Goal: Use online tool/utility: Utilize a website feature to perform a specific function

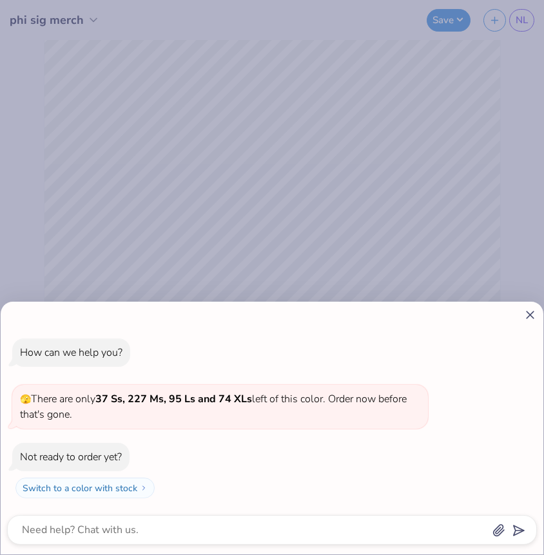
click at [533, 309] on icon at bounding box center [530, 315] width 14 height 14
type textarea "x"
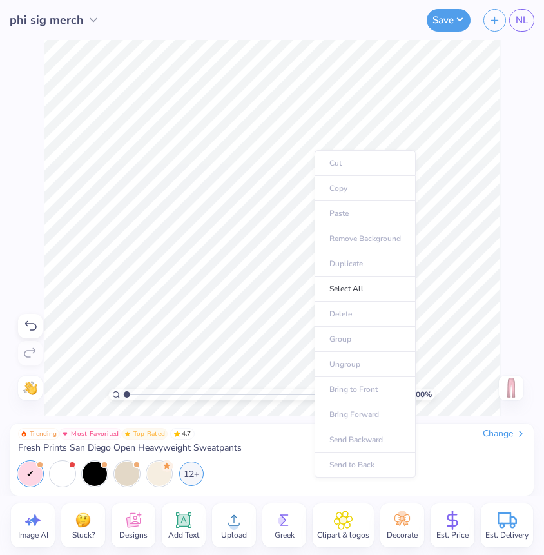
click at [349, 200] on ul "Cut Copy Paste Remove Background Duplicate Select All Delete Group Ungroup Brin…" at bounding box center [364, 313] width 101 height 327
click at [345, 213] on ul "Cut Copy Paste Remove Background Duplicate Select All Delete Group Ungroup Brin…" at bounding box center [364, 313] width 101 height 327
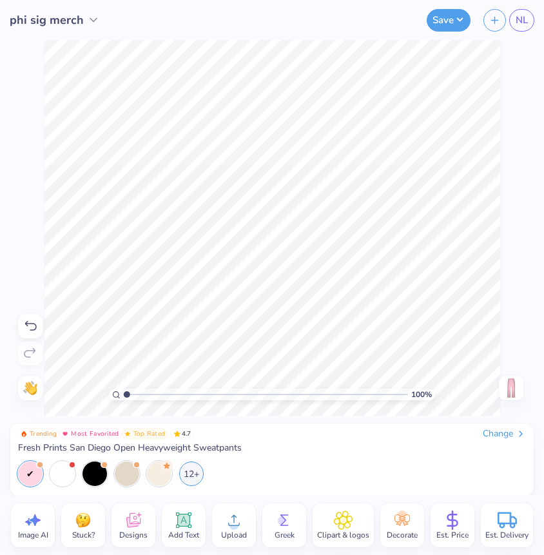
click at [39, 522] on icon at bounding box center [32, 519] width 19 height 19
select select "4"
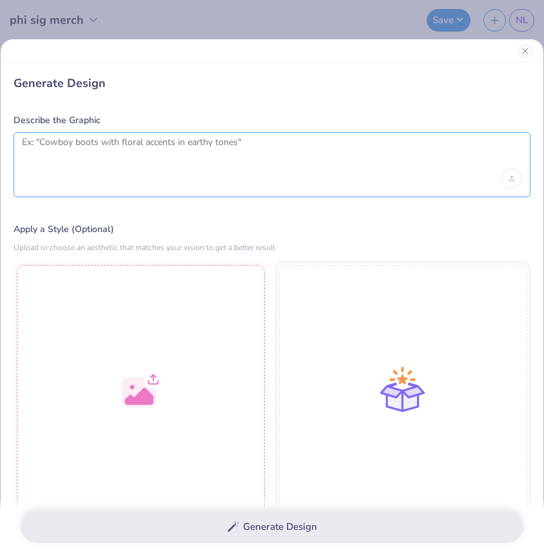
click at [191, 137] on textarea at bounding box center [272, 153] width 500 height 32
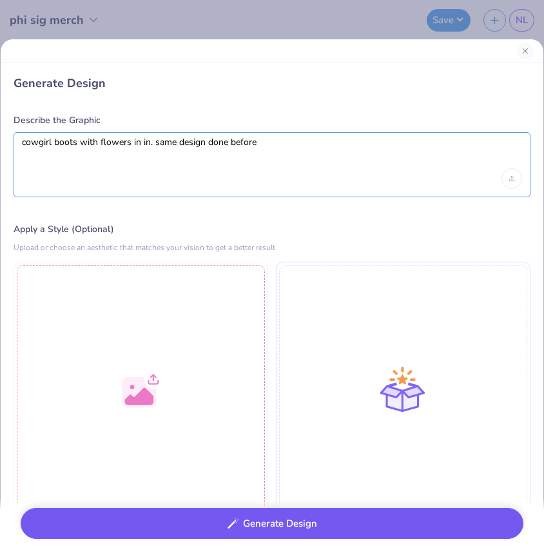
type textarea "cowgirl boots with flowers in in. same design done before"
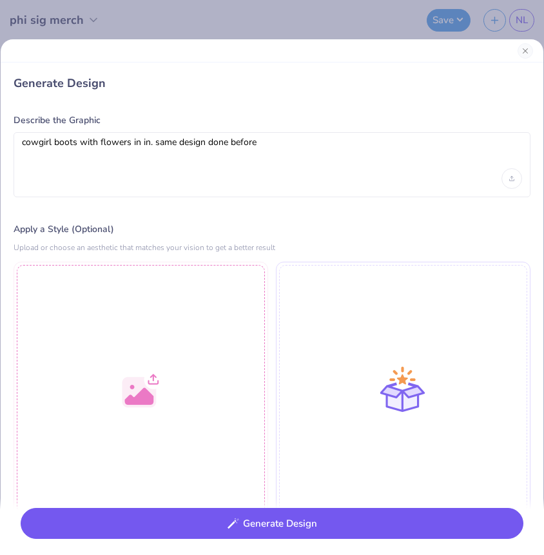
click at [290, 520] on button "Generate Design" at bounding box center [272, 524] width 503 height 32
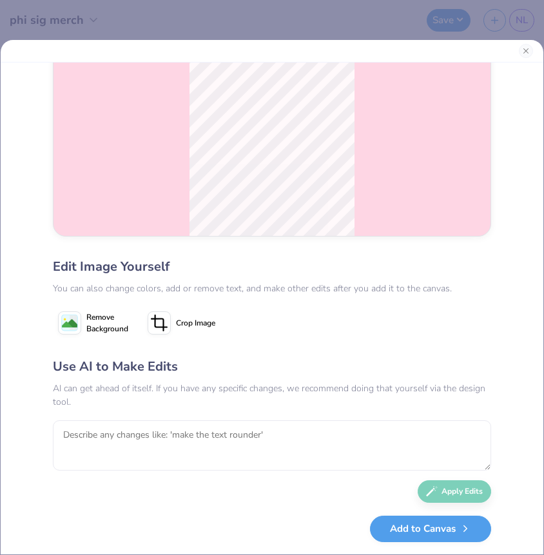
scroll to position [88, 0]
click at [271, 438] on textarea at bounding box center [272, 445] width 438 height 50
type textarea "d"
type textarea "make a bit better"
click at [450, 491] on button "Apply Edits" at bounding box center [454, 488] width 73 height 23
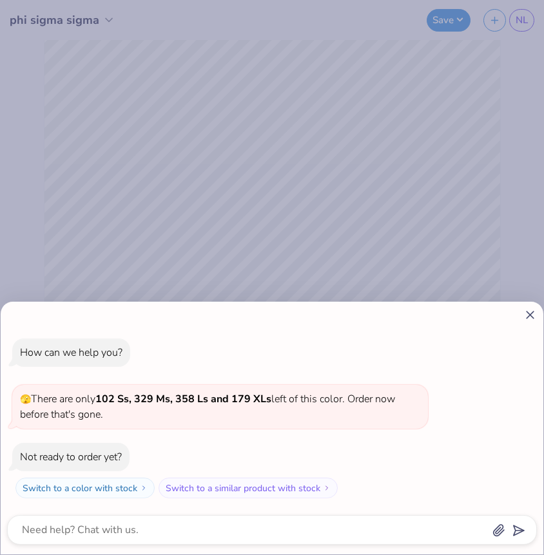
click at [526, 314] on icon at bounding box center [530, 315] width 14 height 14
type textarea "x"
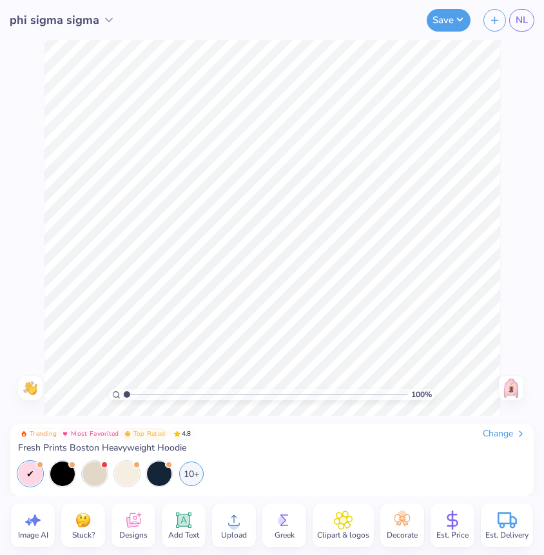
click at [511, 394] on img at bounding box center [511, 388] width 21 height 21
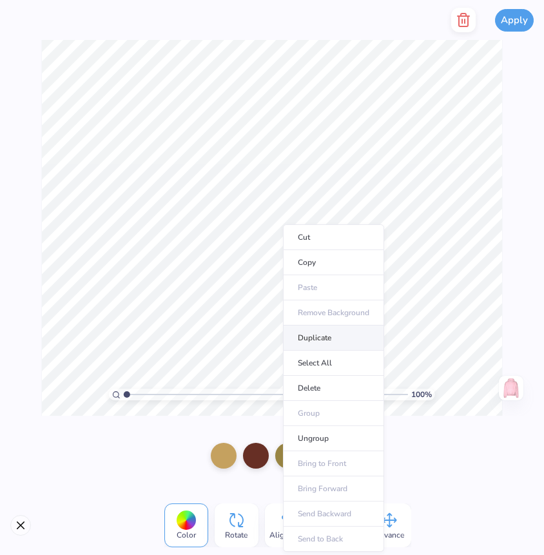
click at [325, 340] on li "Duplicate" at bounding box center [333, 337] width 101 height 25
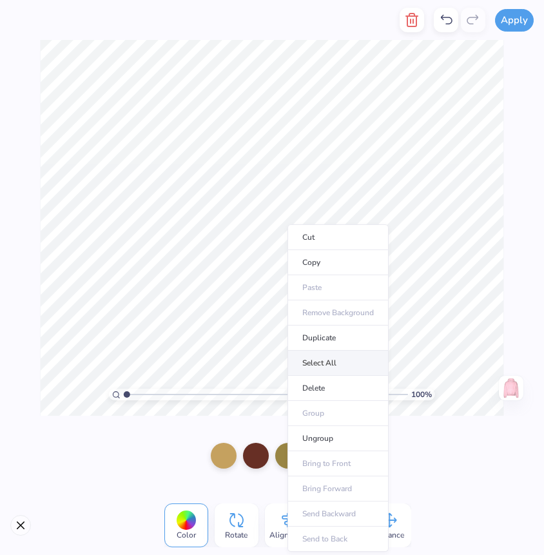
click at [319, 363] on li "Select All" at bounding box center [337, 363] width 101 height 25
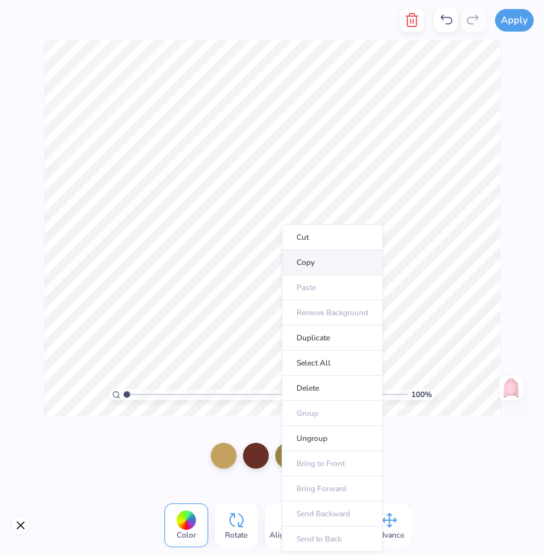
click at [318, 258] on li "Copy" at bounding box center [332, 262] width 101 height 25
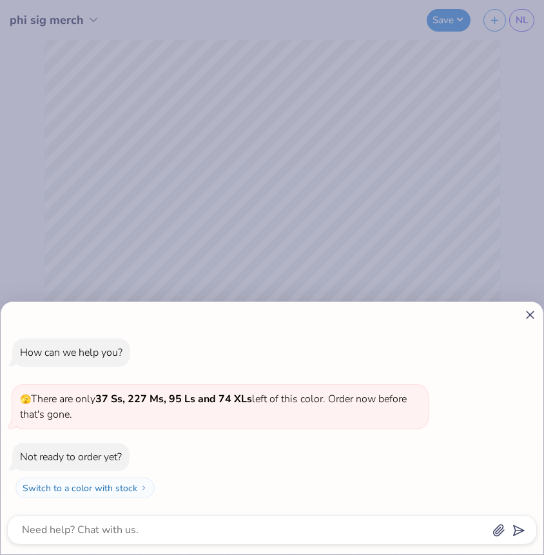
click at [530, 316] on icon at bounding box center [530, 315] width 14 height 14
type textarea "x"
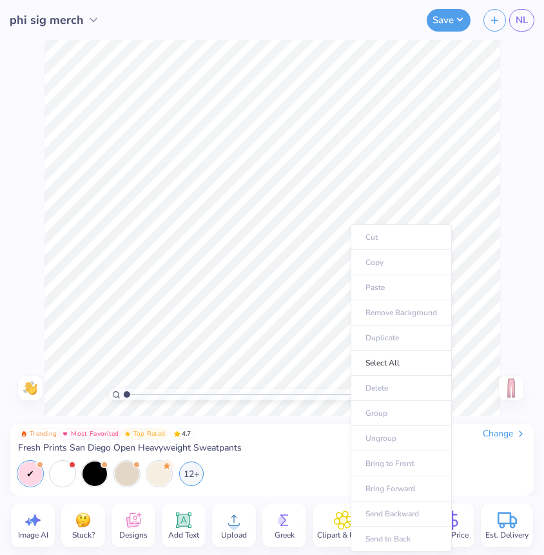
click at [378, 282] on ul "Cut Copy Paste Remove Background Duplicate Select All Delete Group Ungroup Brin…" at bounding box center [401, 387] width 101 height 327
click at [377, 287] on ul "Cut Copy Paste Remove Background Duplicate Select All Delete Group Ungroup Brin…" at bounding box center [401, 387] width 101 height 327
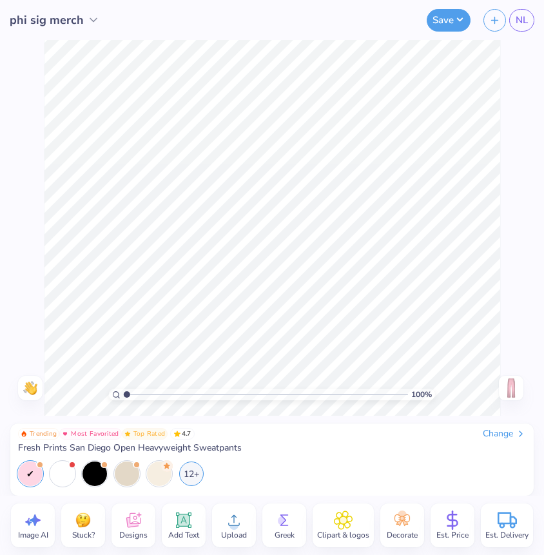
click at [240, 527] on icon at bounding box center [233, 519] width 19 height 19
click at [35, 528] on icon at bounding box center [32, 519] width 19 height 19
select select "4"
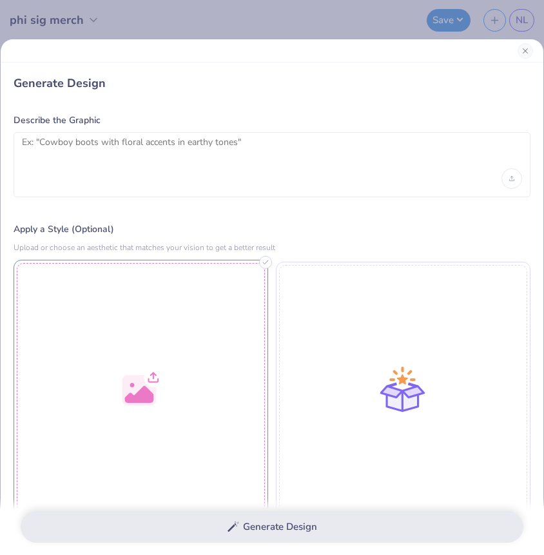
click at [115, 388] on div at bounding box center [141, 387] width 255 height 255
click at [205, 22] on div "Generate Design Describe the Graphic Apply a Style (Optional) Upload or choose …" at bounding box center [272, 277] width 544 height 555
